Goal: Task Accomplishment & Management: Use online tool/utility

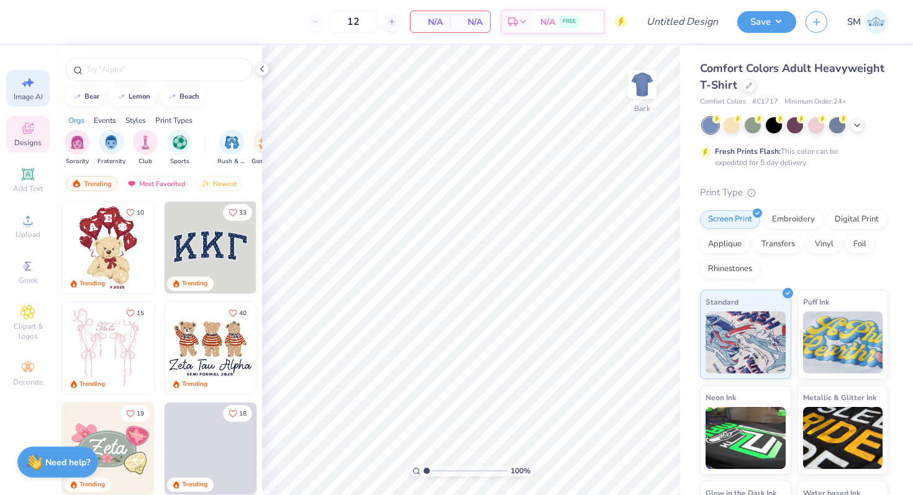
click at [16, 96] on span "Image AI" at bounding box center [28, 97] width 29 height 10
select select "4"
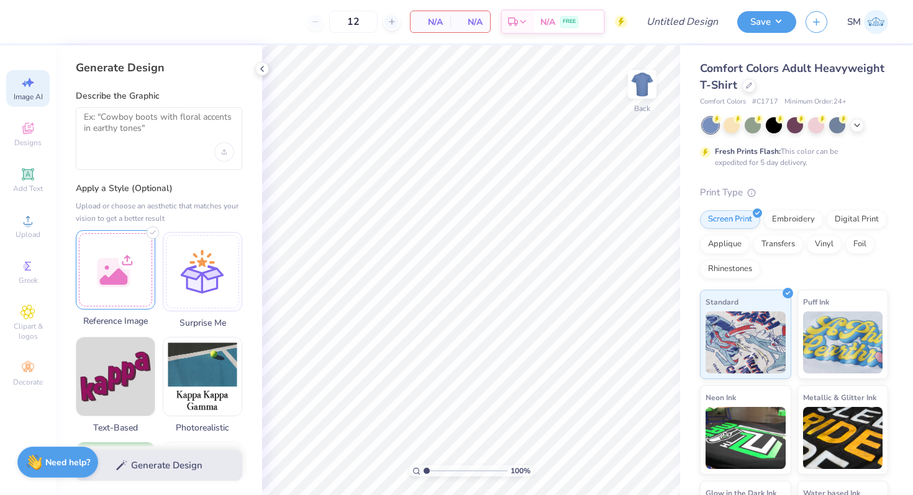
click at [125, 247] on div at bounding box center [115, 269] width 79 height 79
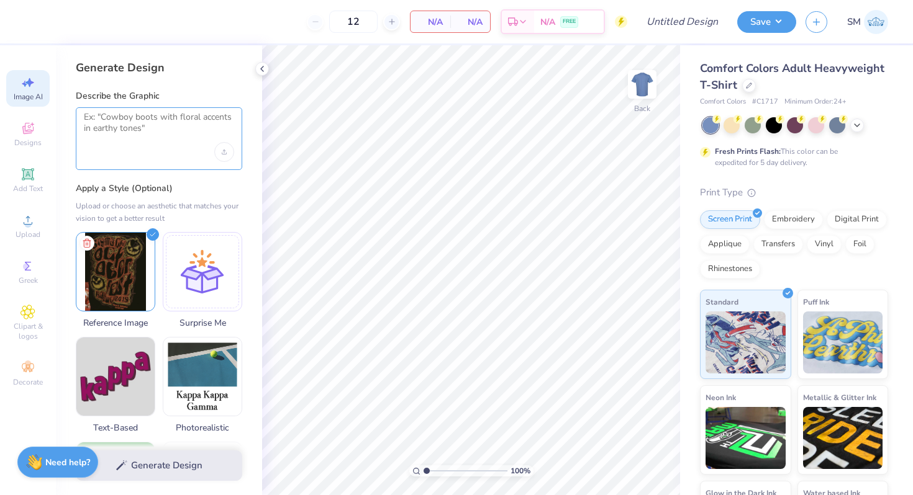
click at [178, 135] on textarea at bounding box center [159, 127] width 150 height 31
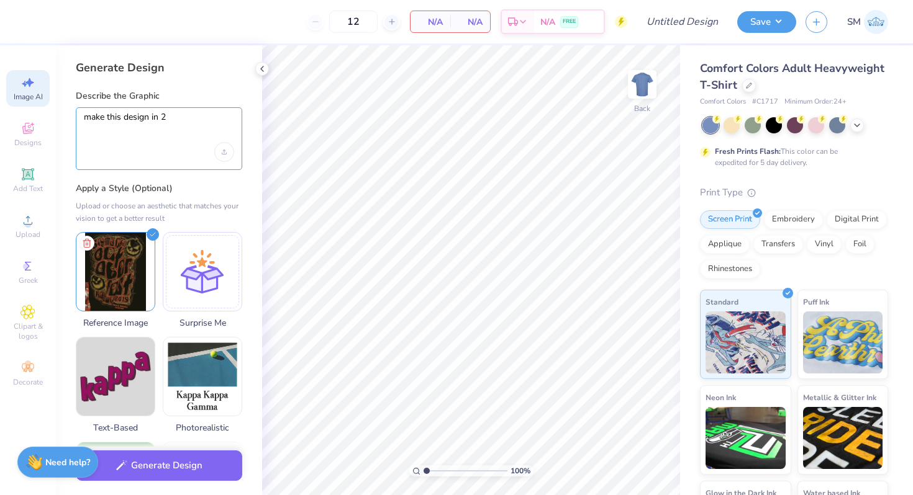
type textarea "make this design in 2D"
click at [171, 469] on button "Generate Design" at bounding box center [159, 463] width 166 height 30
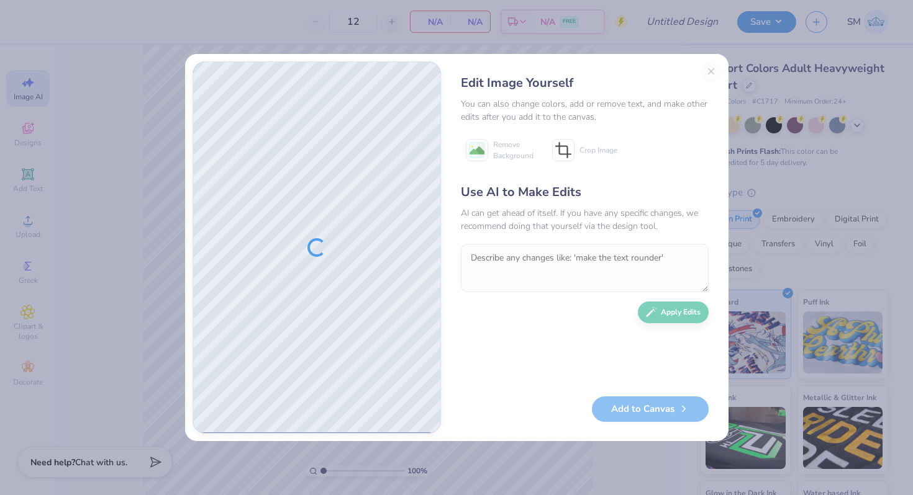
click at [710, 68] on div "Edit Image Yourself You can also change colors, add or remove text, and make ot…" at bounding box center [584, 247] width 273 height 373
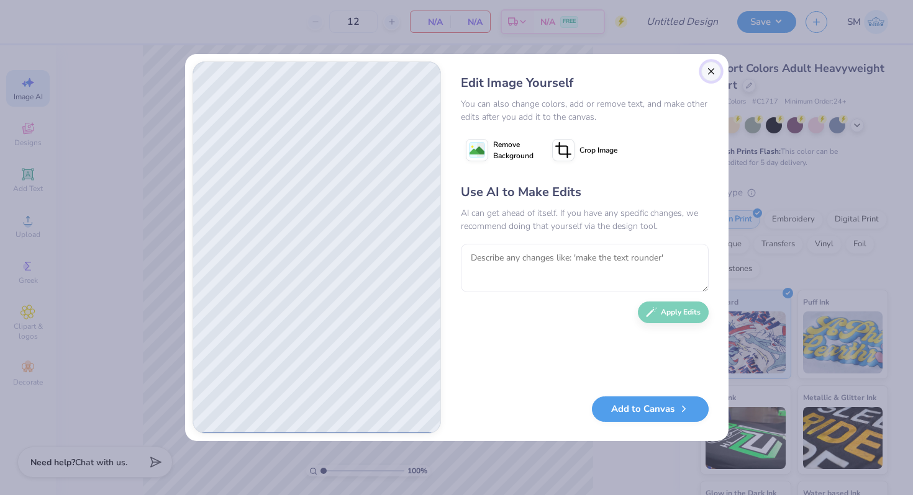
click at [712, 73] on button "Close" at bounding box center [711, 71] width 20 height 20
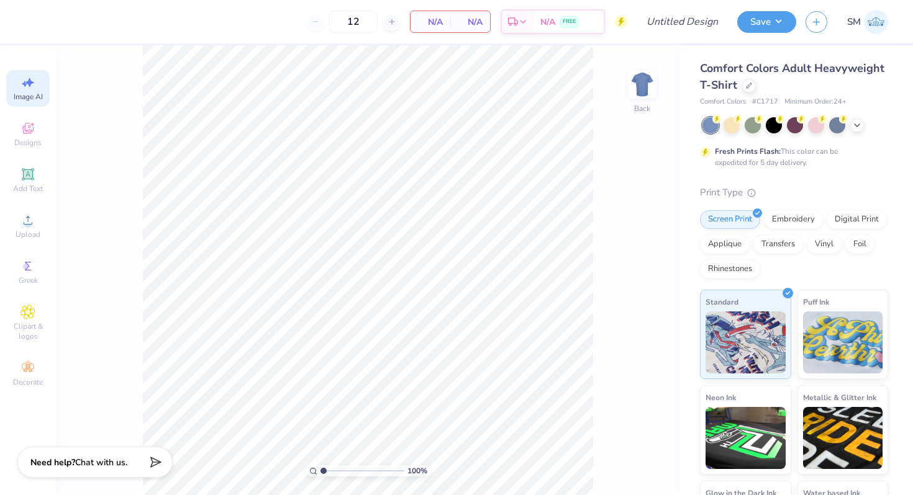
click at [26, 96] on span "Image AI" at bounding box center [28, 97] width 29 height 10
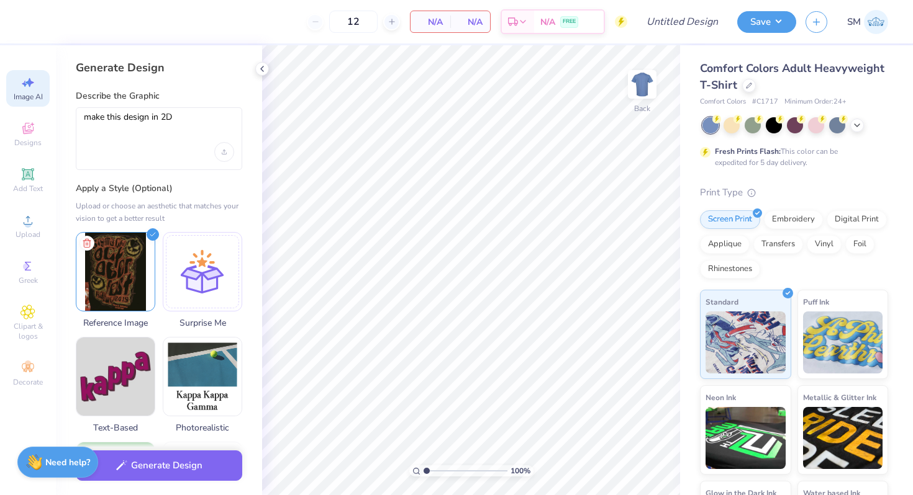
scroll to position [0, 0]
click at [85, 241] on icon at bounding box center [86, 241] width 15 height 15
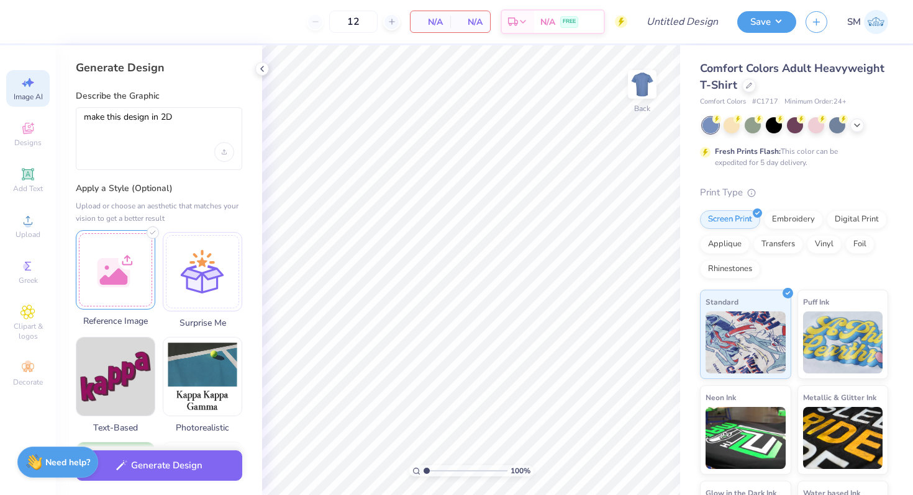
click at [105, 253] on div at bounding box center [115, 269] width 79 height 79
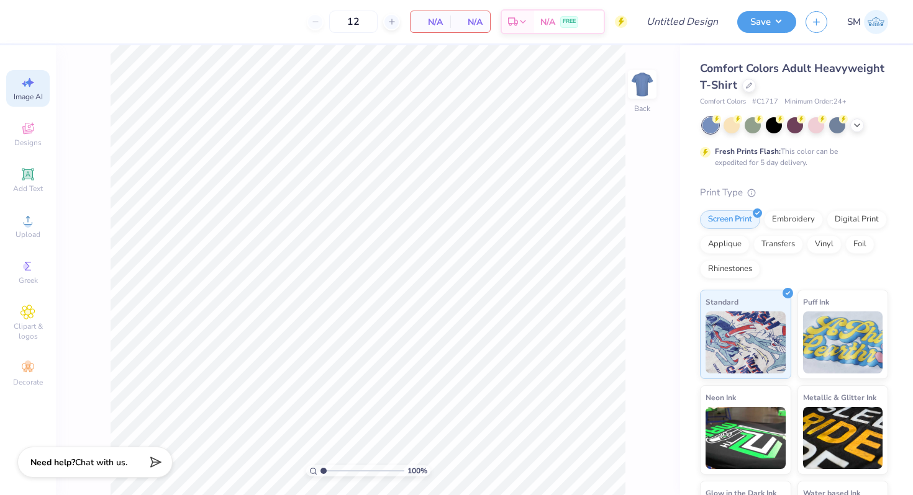
click at [29, 88] on icon at bounding box center [27, 82] width 15 height 15
select select "4"
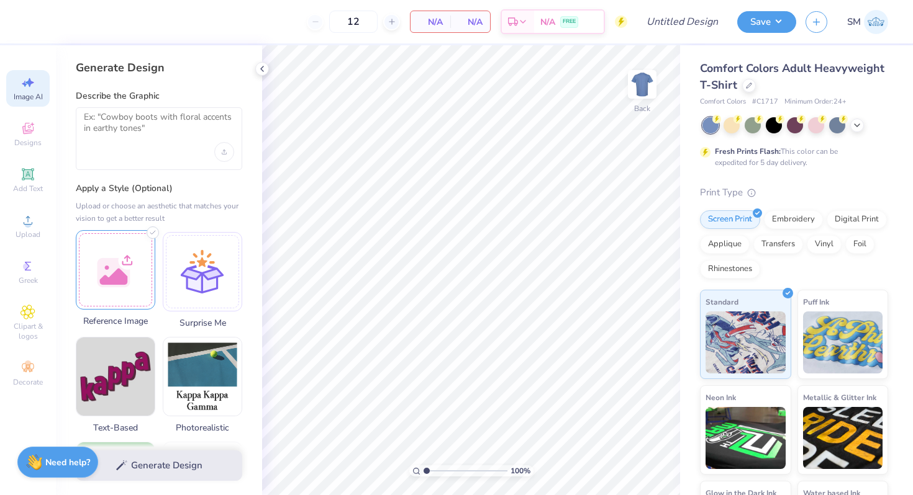
click at [130, 251] on div at bounding box center [115, 269] width 79 height 79
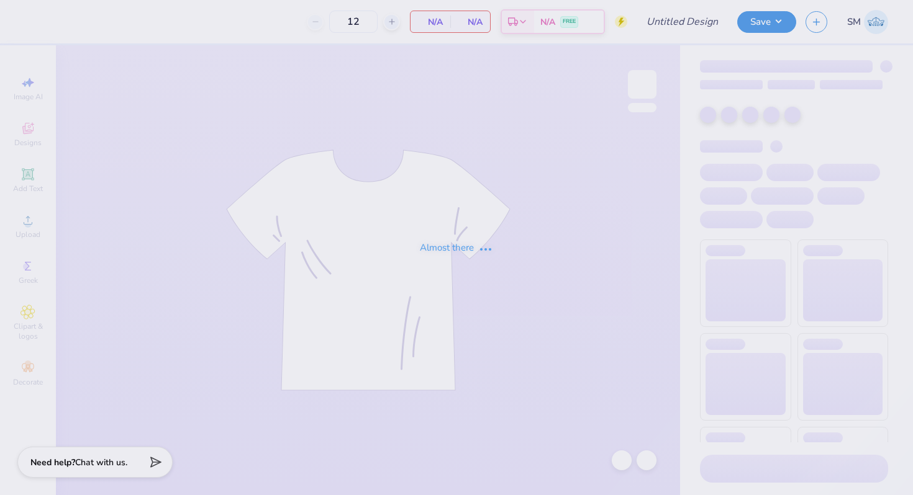
type input "Phi Psi Pie"
type input "50"
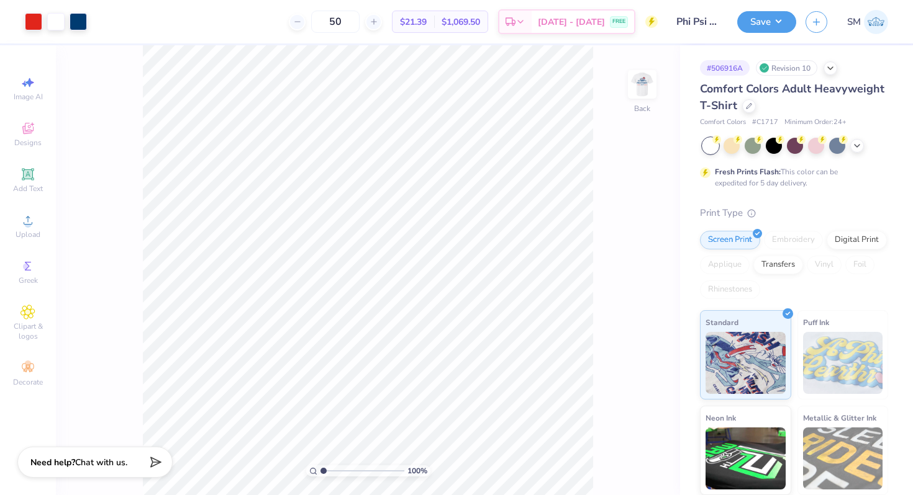
click at [790, 5] on div "Save SM" at bounding box center [825, 21] width 176 height 43
click at [790, 9] on div "Save SM" at bounding box center [825, 21] width 176 height 43
click at [780, 23] on button "Save" at bounding box center [766, 20] width 59 height 22
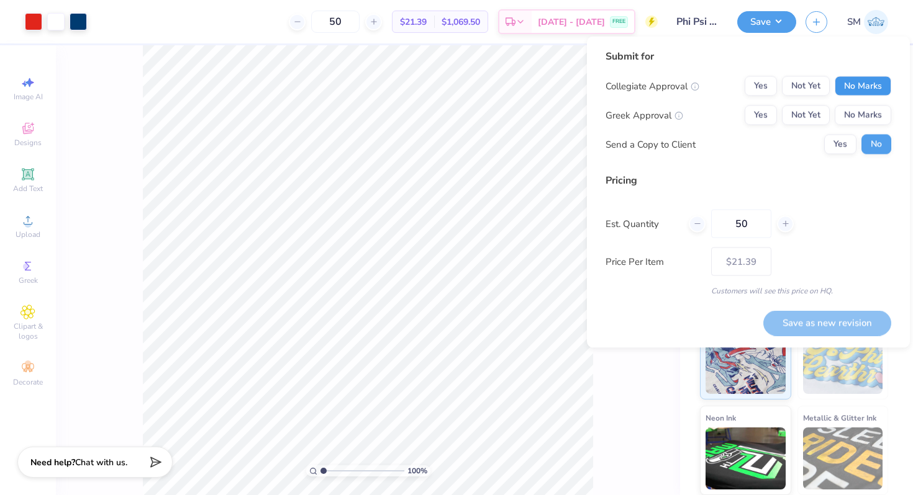
click at [863, 87] on button "No Marks" at bounding box center [862, 86] width 56 height 20
click at [767, 115] on button "Yes" at bounding box center [760, 116] width 32 height 20
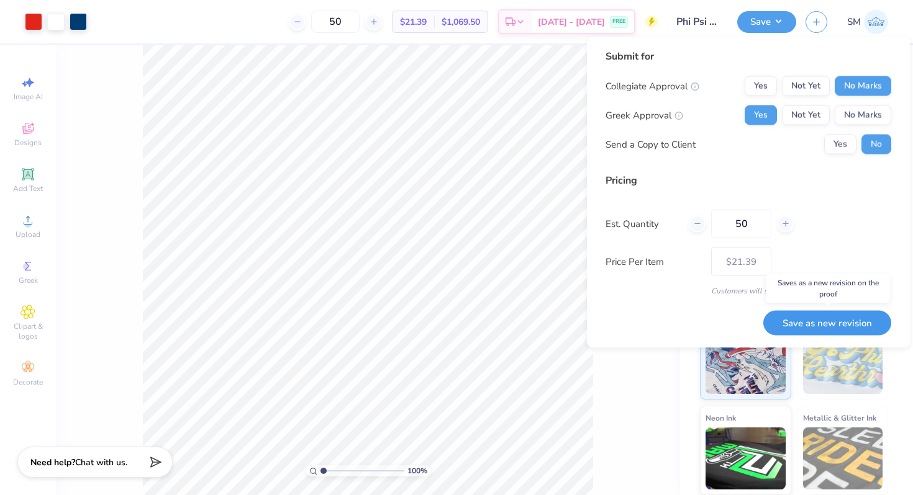
click at [816, 327] on button "Save as new revision" at bounding box center [827, 322] width 128 height 25
type input "$21.39"
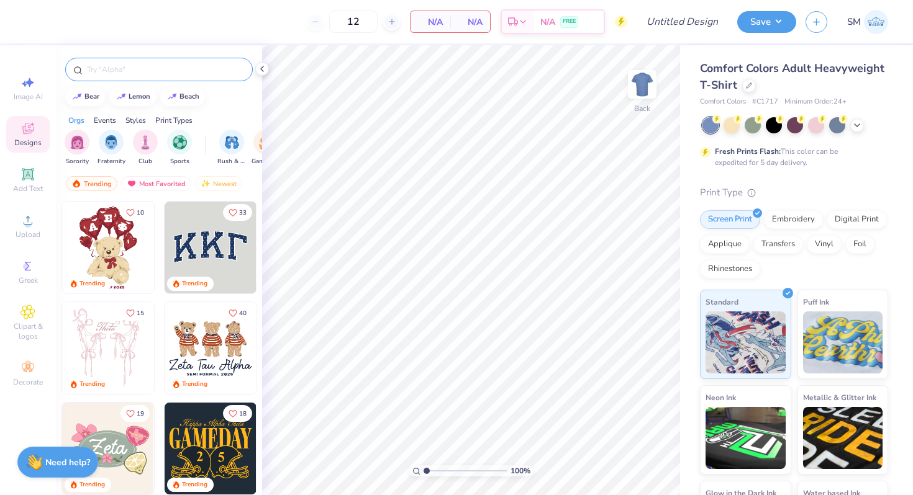
click at [171, 73] on input "text" at bounding box center [165, 69] width 159 height 12
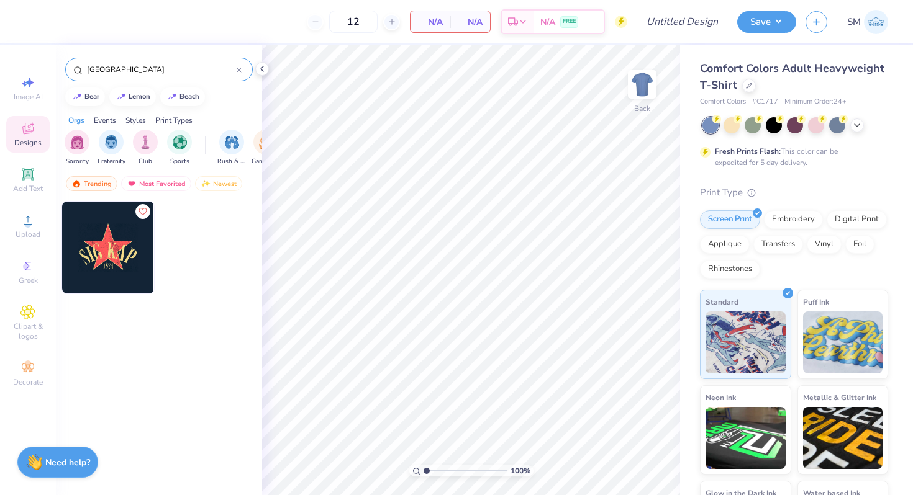
drag, startPoint x: 135, startPoint y: 68, endPoint x: 73, endPoint y: 64, distance: 62.9
click at [75, 65] on div "hollywood" at bounding box center [158, 70] width 187 height 24
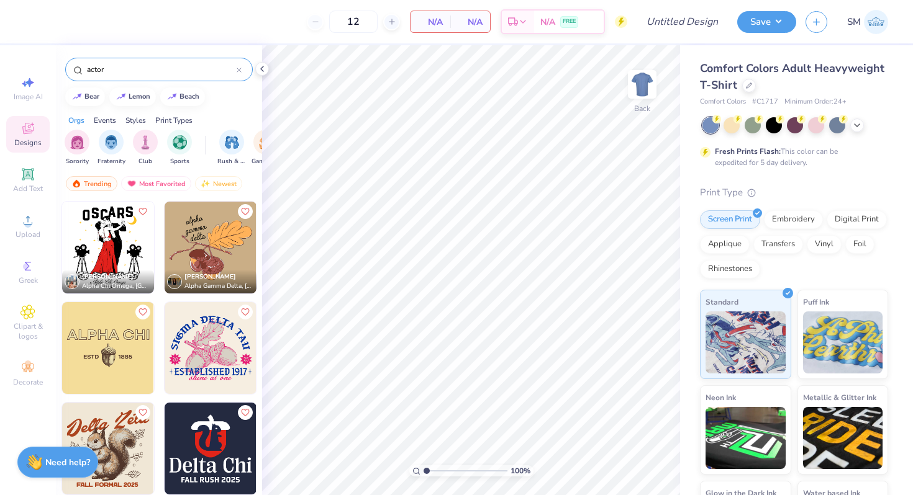
scroll to position [61, 0]
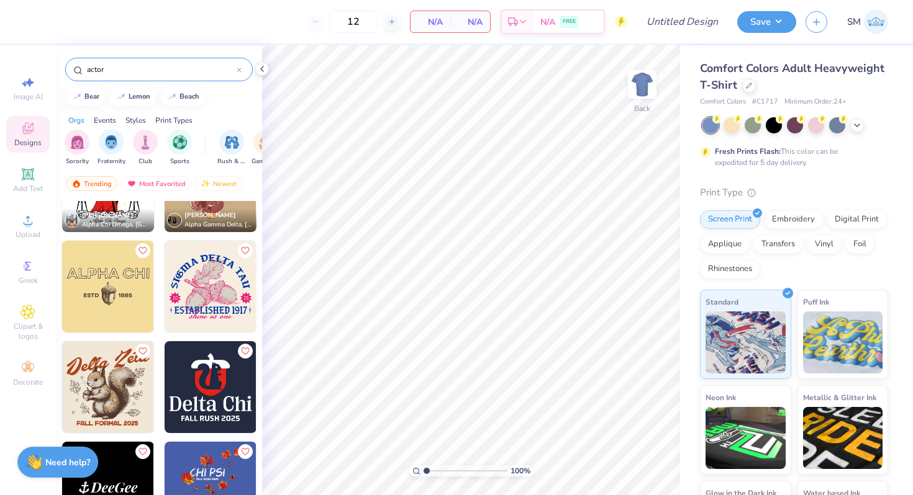
type input "actor"
click at [27, 98] on span "Image AI" at bounding box center [28, 97] width 29 height 10
select select "4"
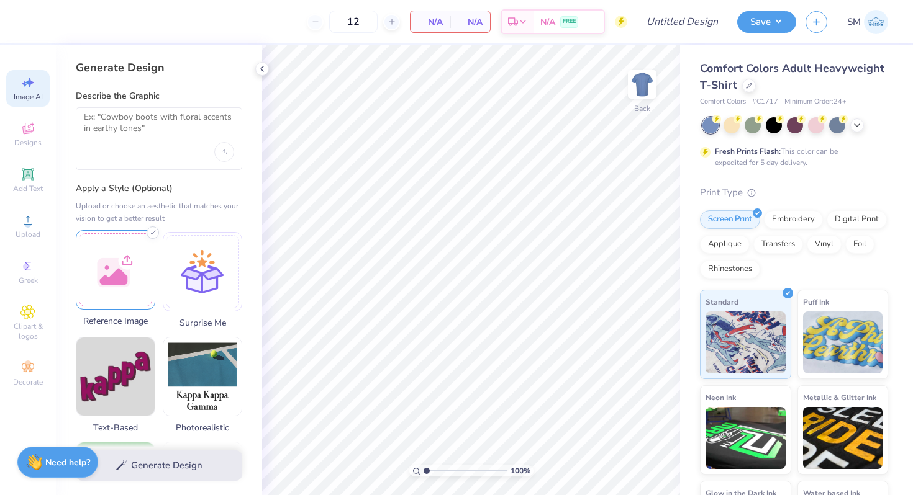
click at [129, 259] on div at bounding box center [115, 269] width 79 height 79
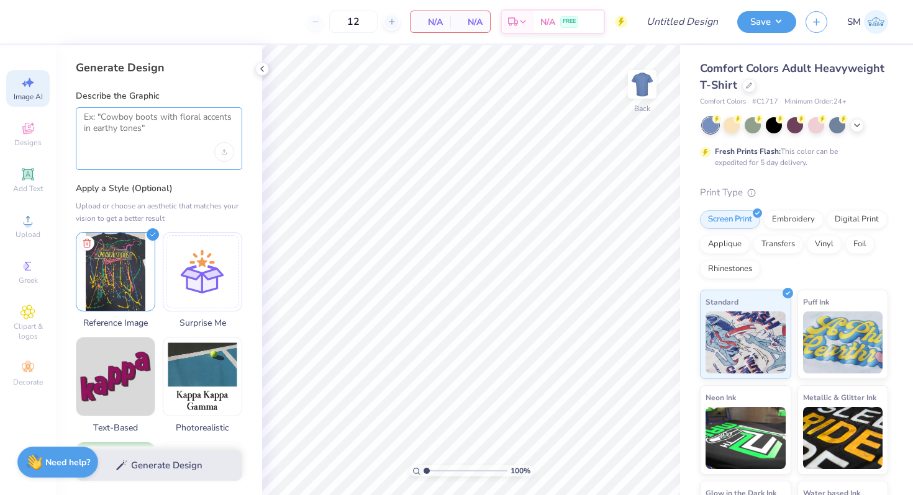
click at [166, 127] on textarea at bounding box center [159, 127] width 150 height 31
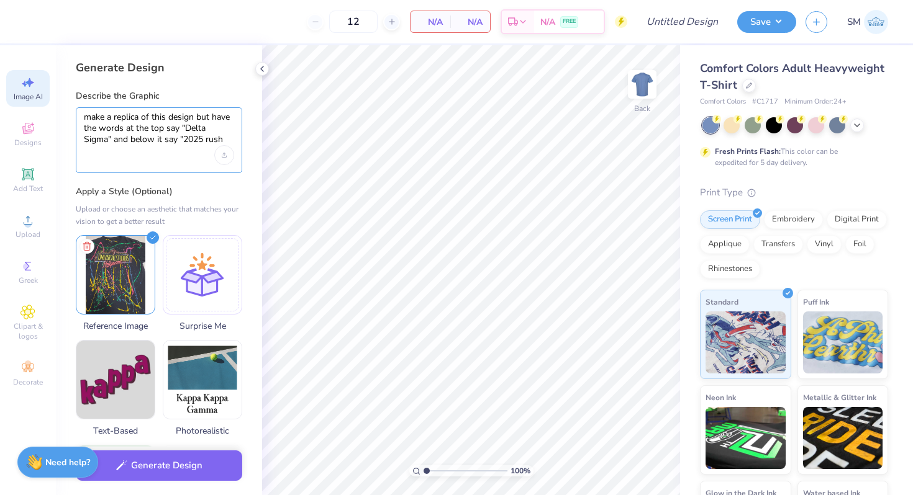
type textarea "make a replica of this design but have the words at the top say "Delta Sigma" a…"
click at [163, 468] on button "Generate Design" at bounding box center [159, 463] width 166 height 30
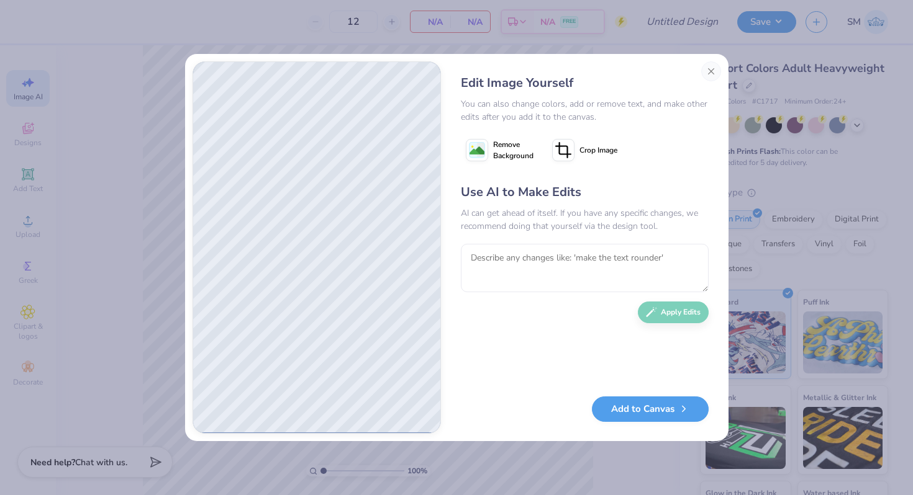
click at [481, 155] on image at bounding box center [476, 150] width 15 height 15
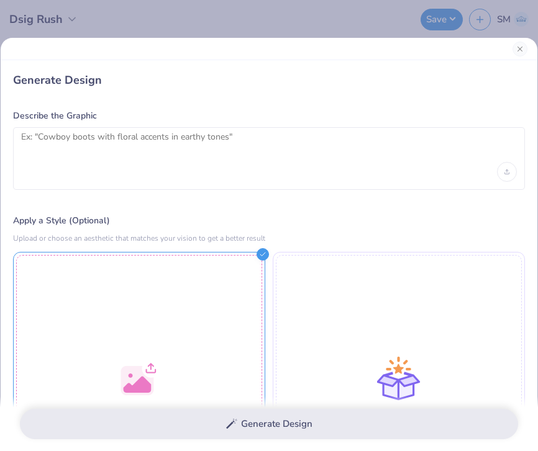
select select "4"
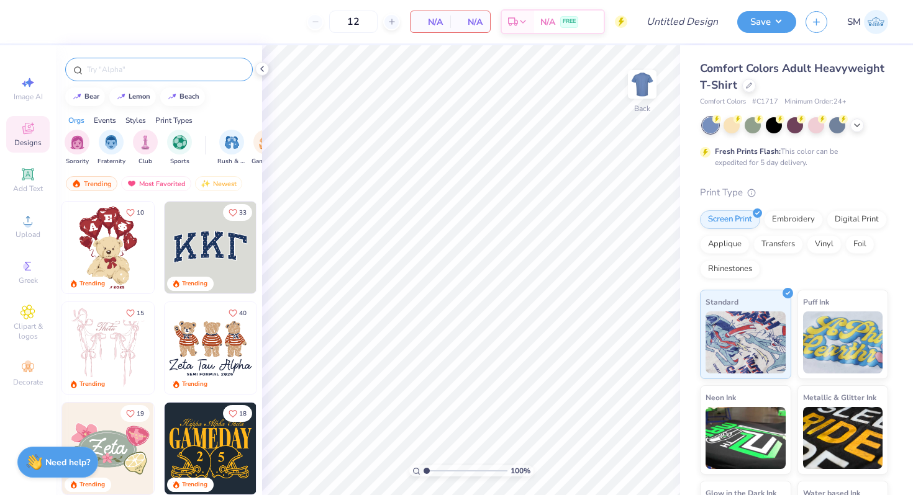
click at [124, 75] on input "text" at bounding box center [165, 69] width 159 height 12
type input "business"
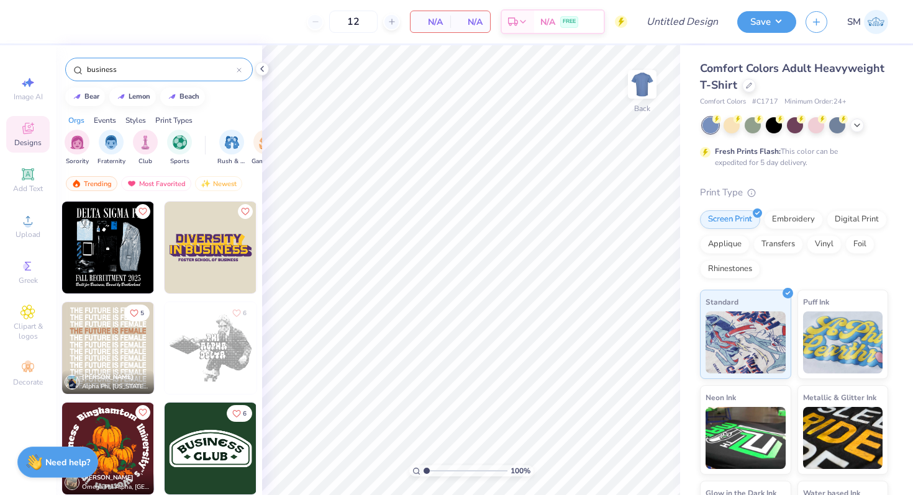
click at [112, 269] on img at bounding box center [108, 248] width 92 height 92
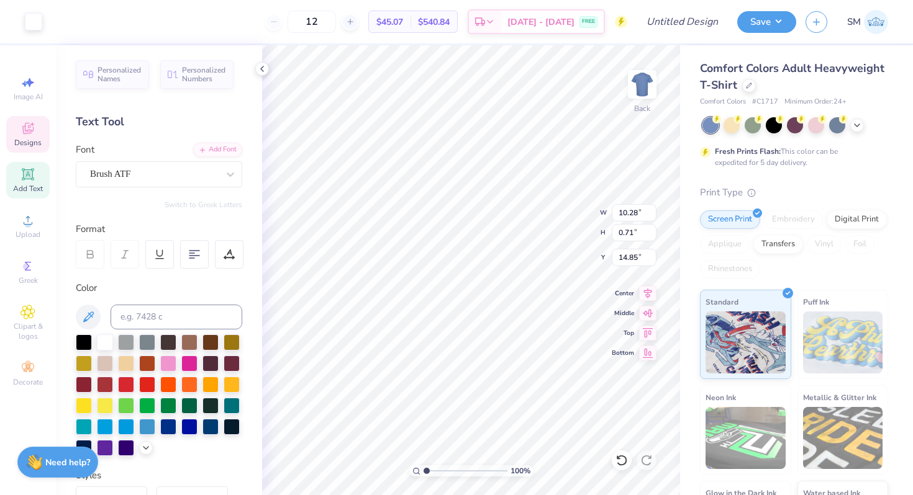
scroll to position [0, 1]
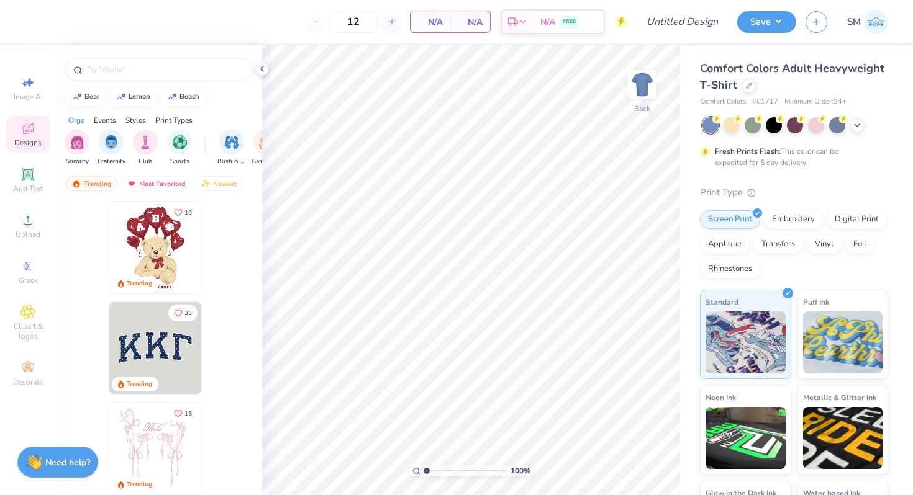
click at [749, 93] on div "Comfort Colors Adult Heavyweight T-Shirt" at bounding box center [794, 77] width 188 height 34
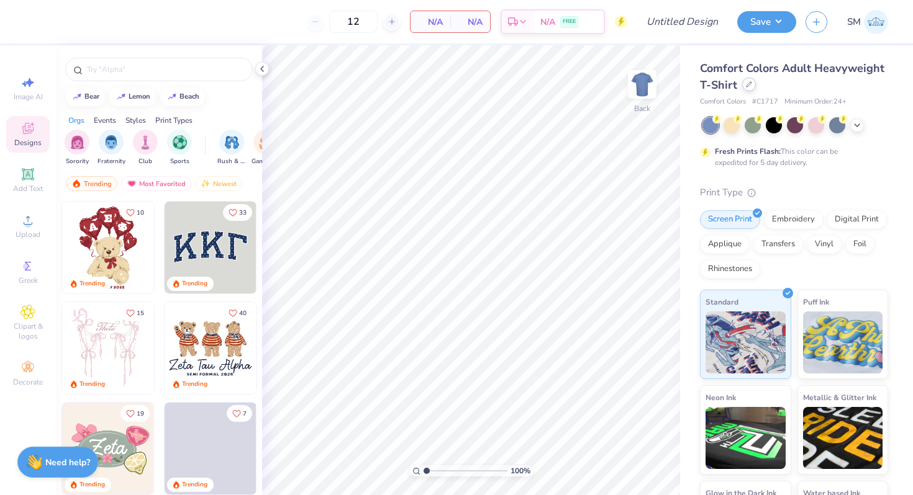
click at [748, 89] on div at bounding box center [749, 85] width 14 height 14
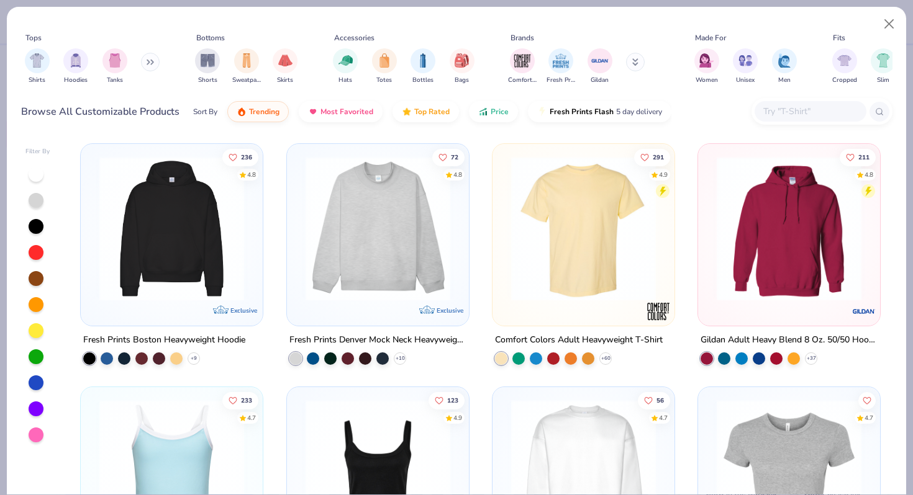
click at [781, 109] on input "text" at bounding box center [810, 111] width 96 height 14
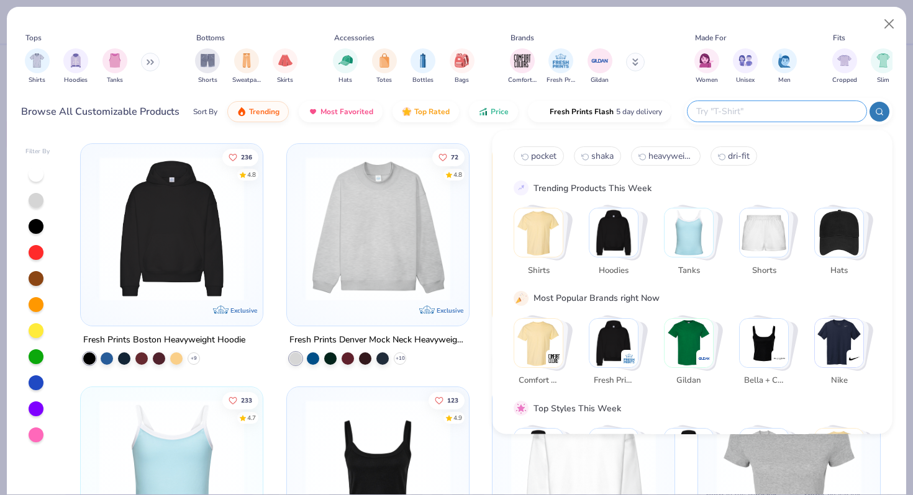
paste input "ST307"
type input "ST307"
